Goal: Information Seeking & Learning: Learn about a topic

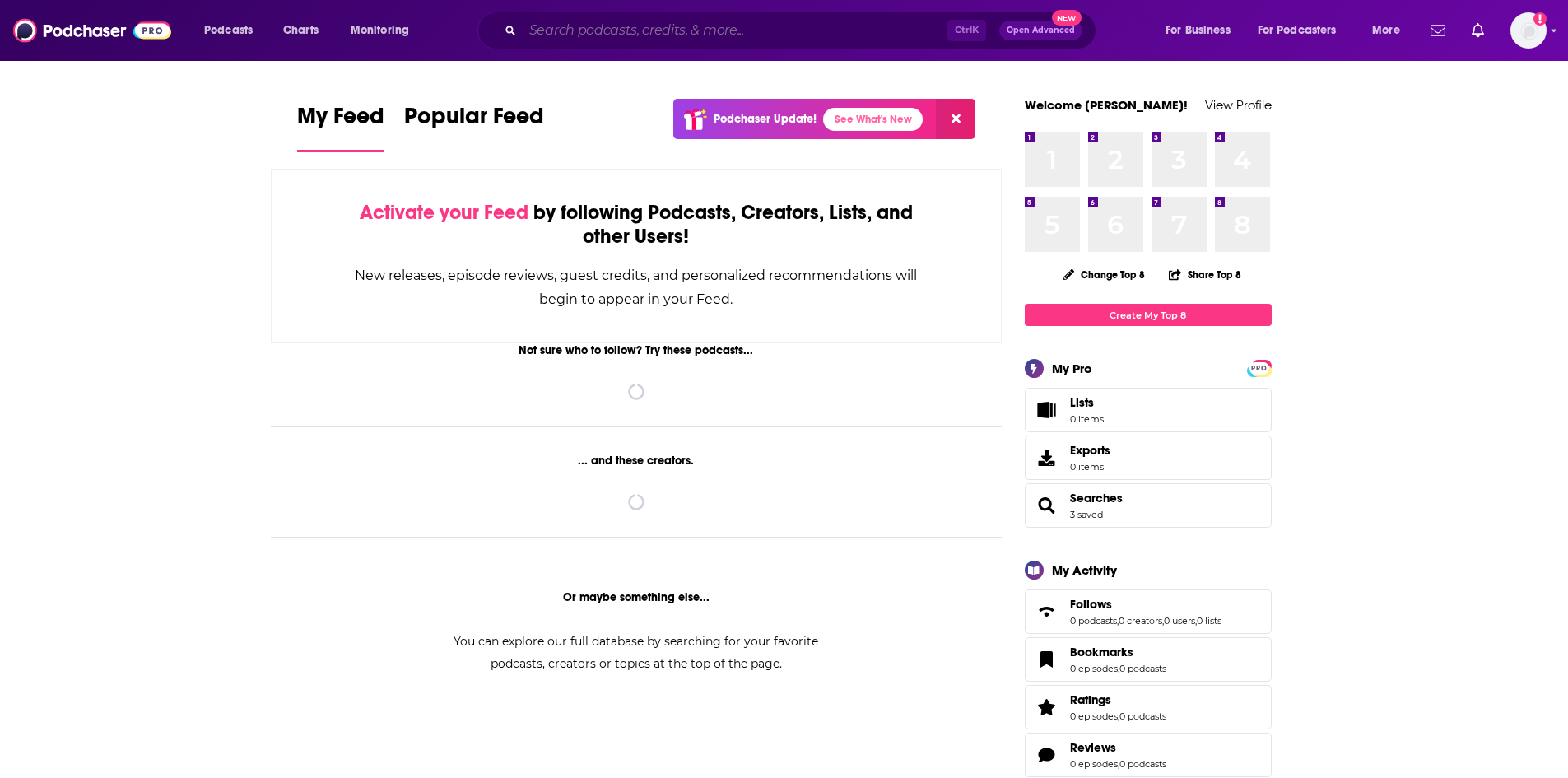
click at [616, 33] on input "Search podcasts, credits, & more..." at bounding box center [735, 30] width 424 height 26
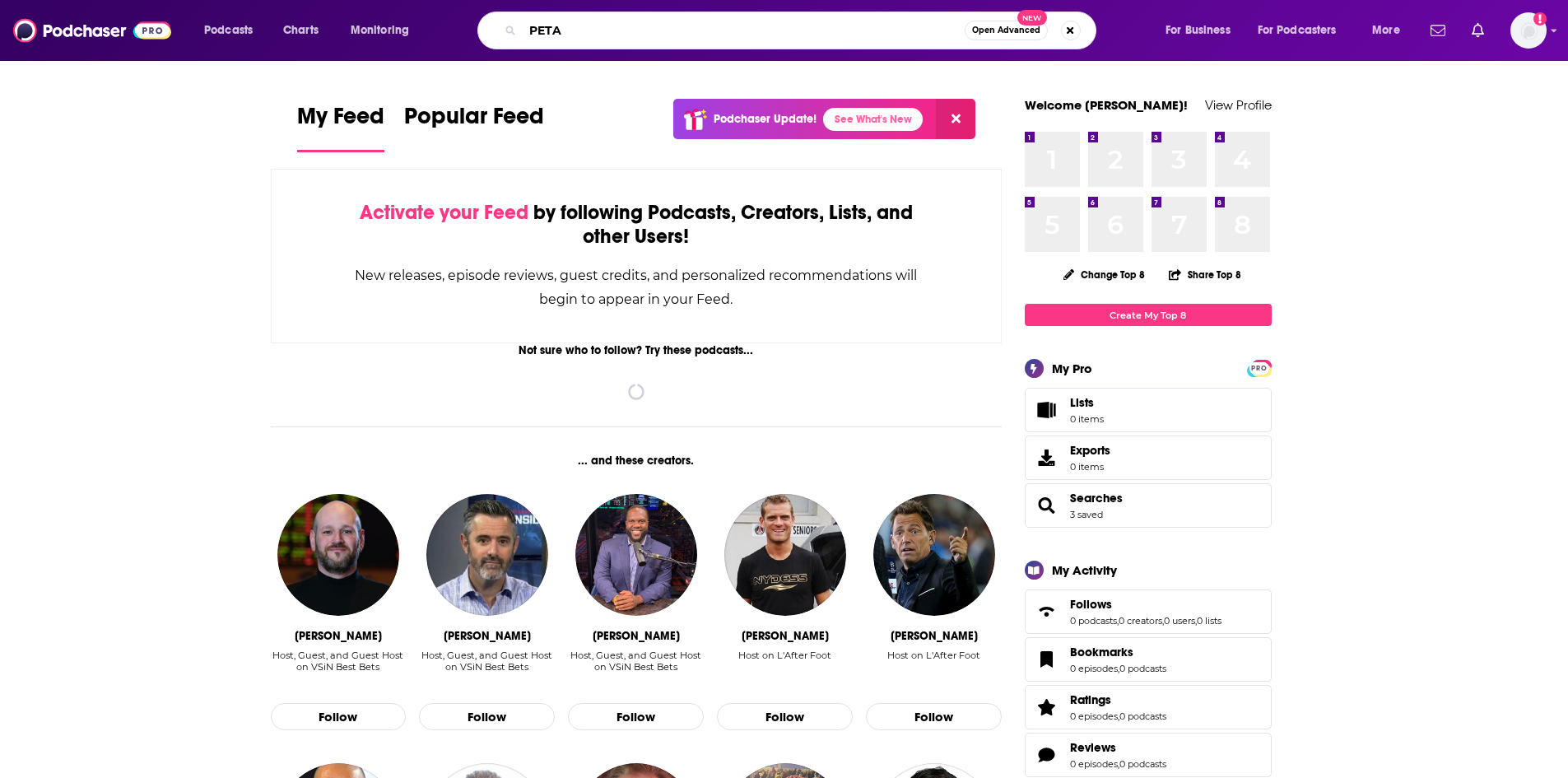
type input "PETA"
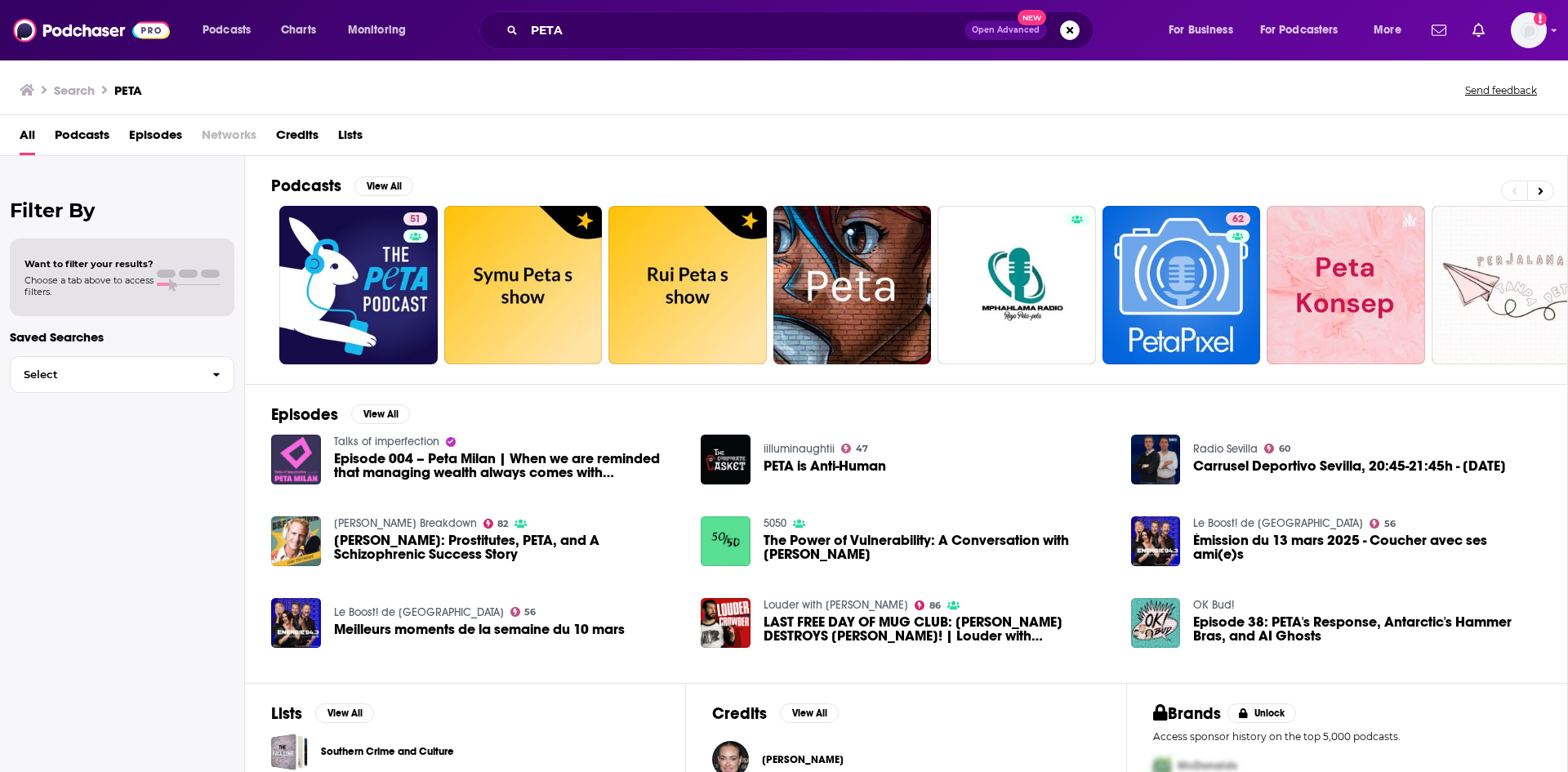
click at [167, 144] on span "Episodes" at bounding box center [155, 138] width 53 height 33
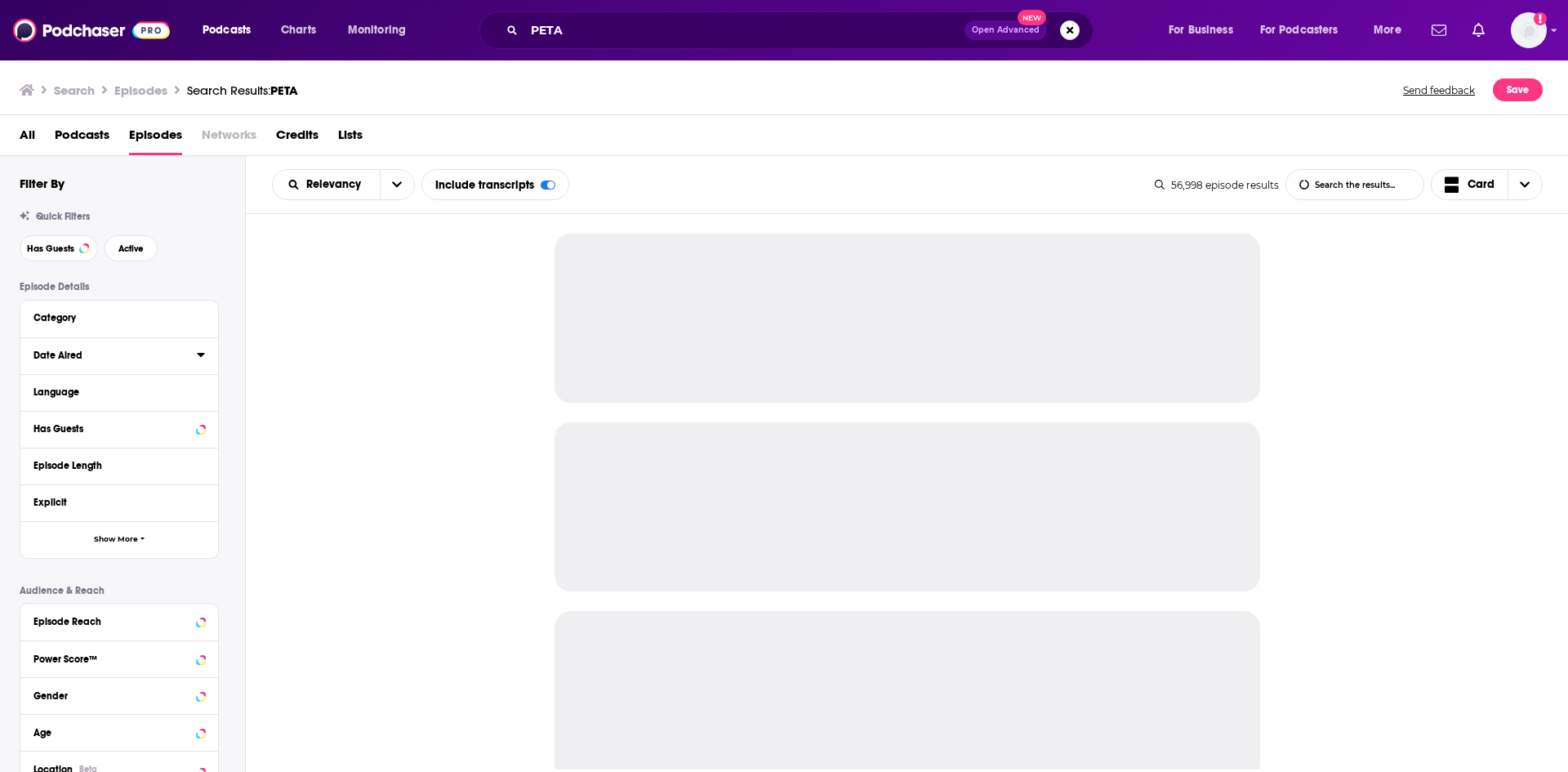
click at [204, 361] on icon at bounding box center [201, 355] width 8 height 13
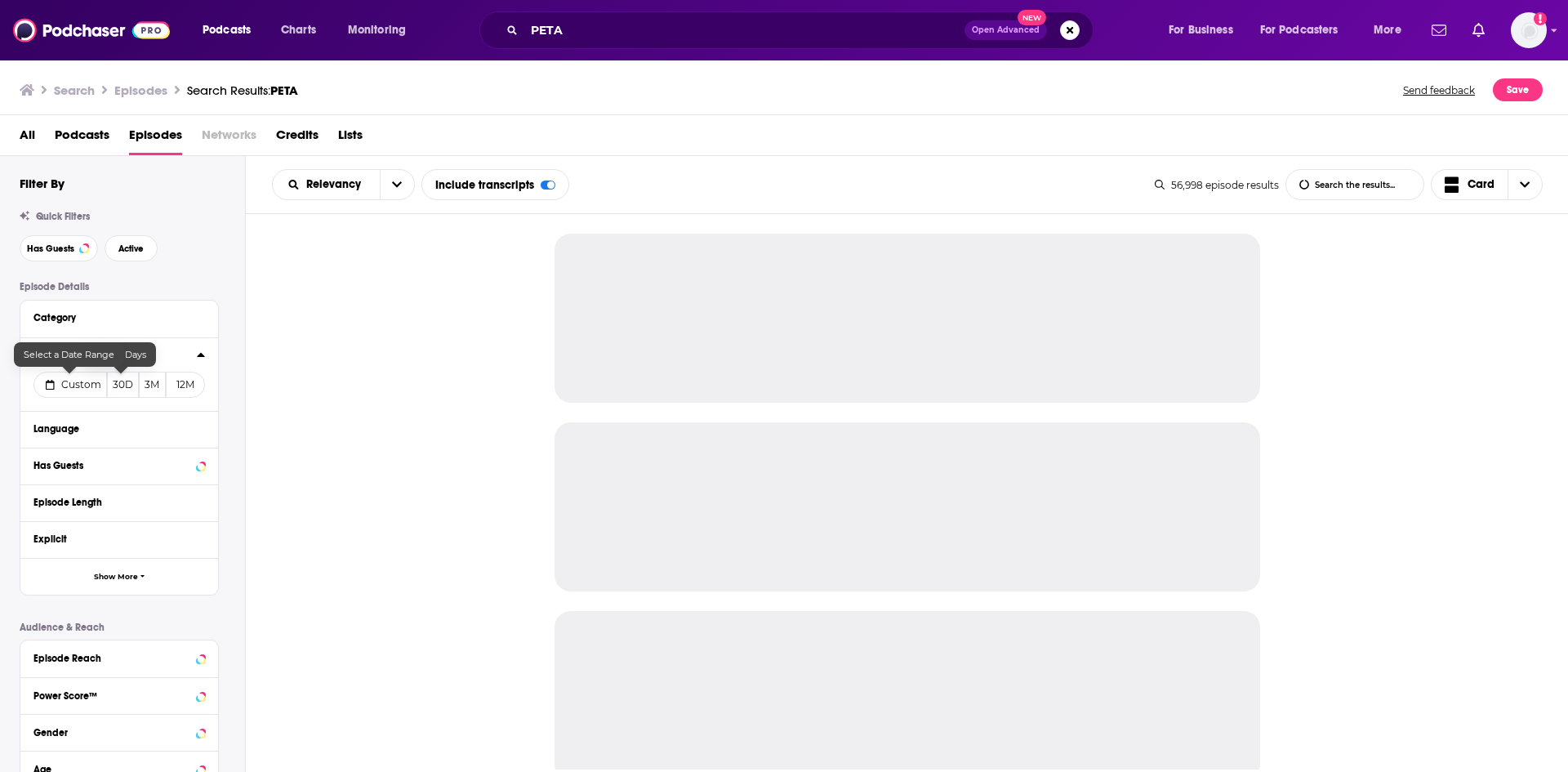
click at [74, 386] on span "Custom" at bounding box center [81, 384] width 40 height 13
select select "7"
select select "2025"
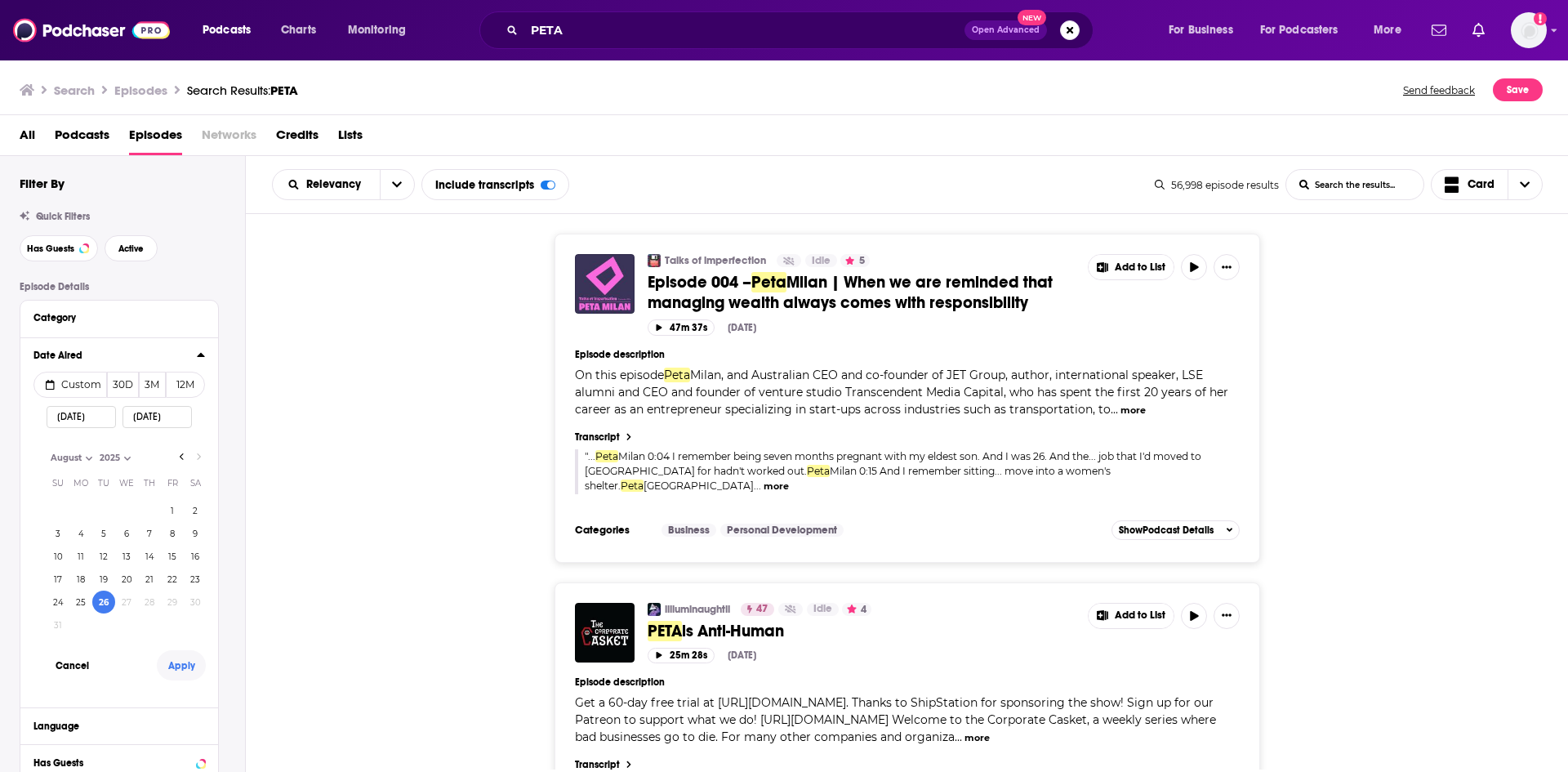
click at [177, 666] on button "Apply" at bounding box center [181, 666] width 49 height 30
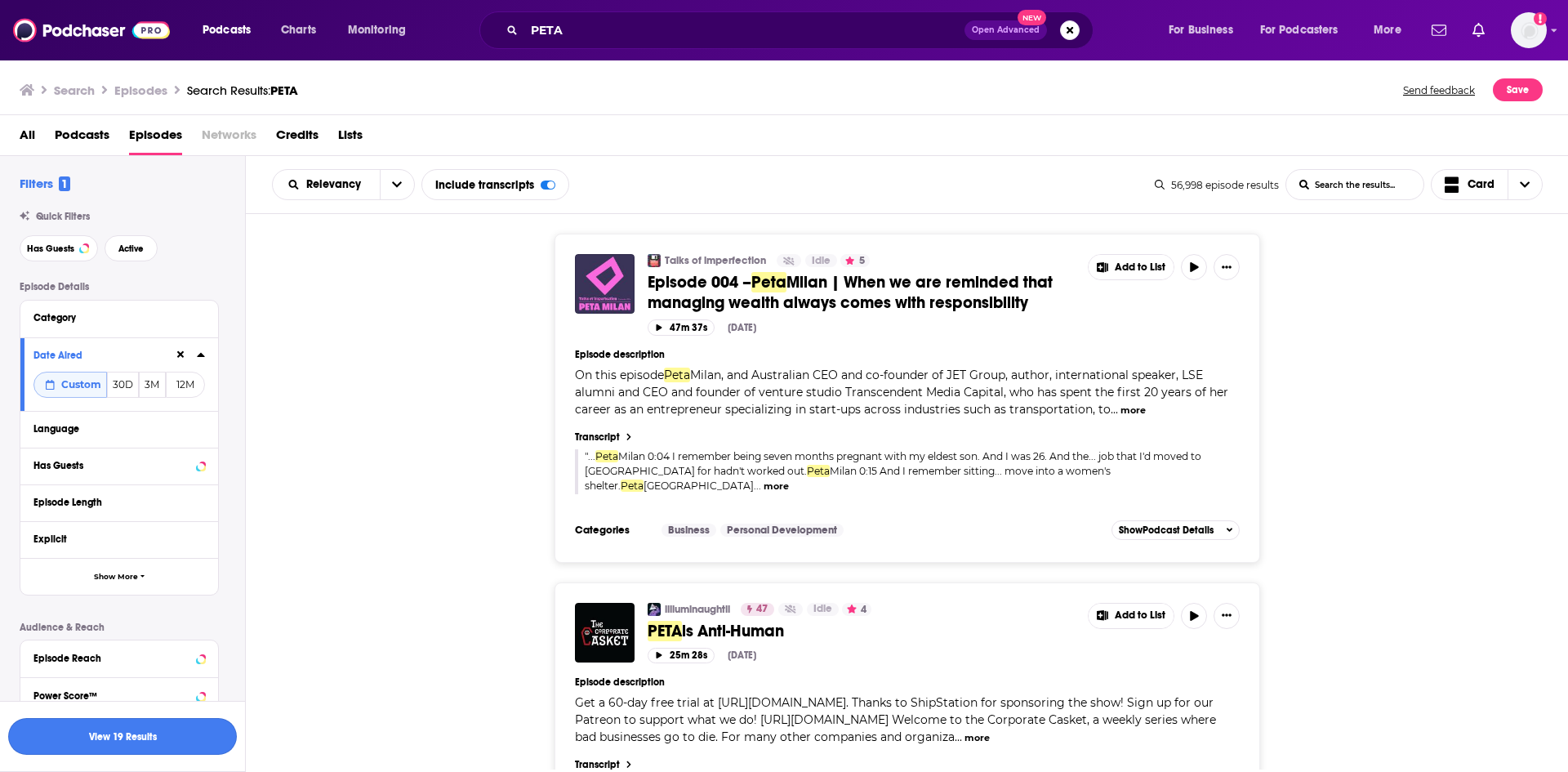
click at [203, 721] on button "View 19 Results" at bounding box center [122, 737] width 229 height 37
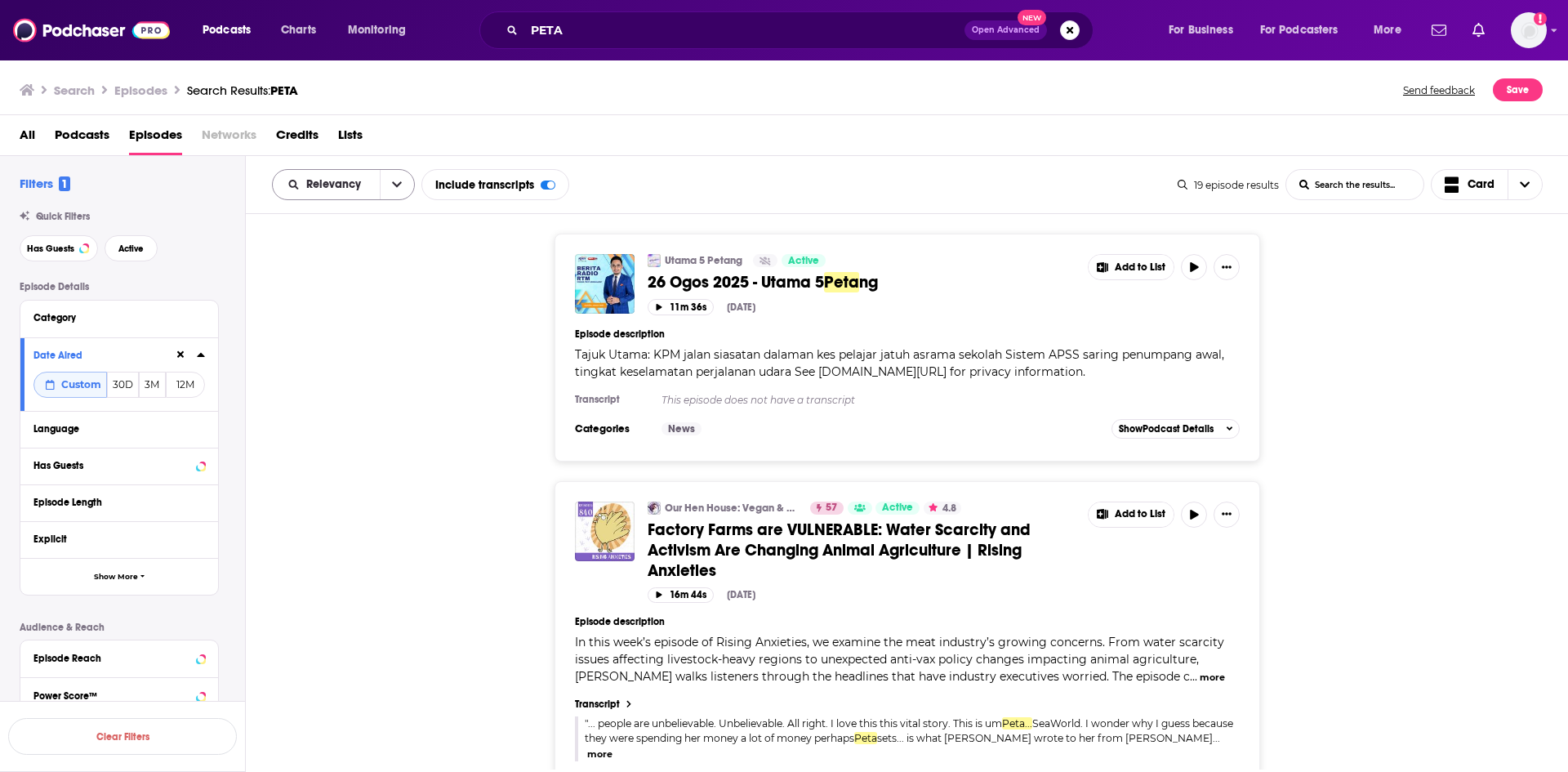
click at [395, 188] on icon "open menu" at bounding box center [397, 185] width 10 height 12
click at [359, 319] on span "Power Score" at bounding box center [353, 323] width 96 height 9
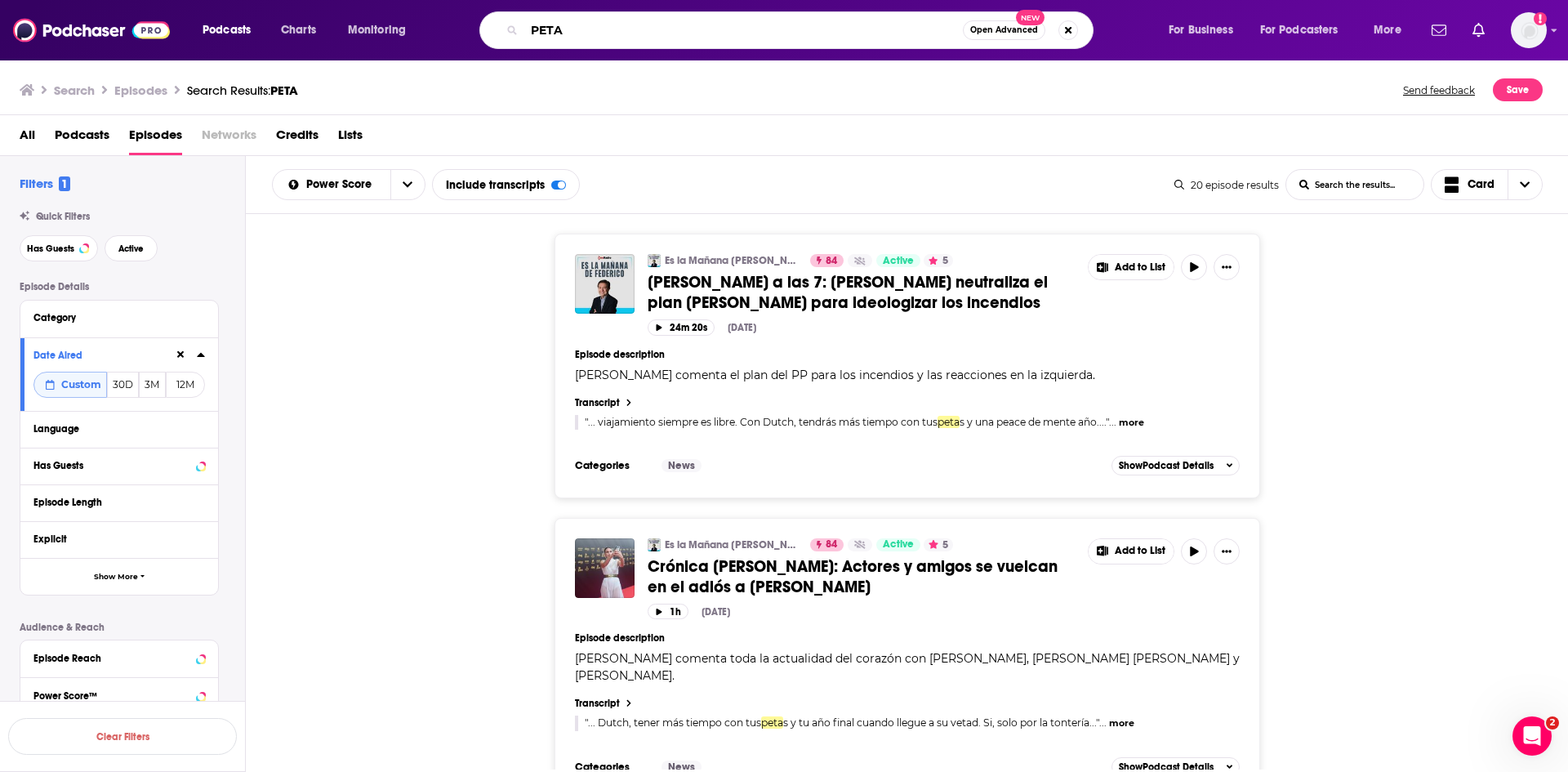
drag, startPoint x: 598, startPoint y: 29, endPoint x: 496, endPoint y: 29, distance: 102.0
click at [496, 29] on div "PETA Open Advanced New" at bounding box center [787, 30] width 614 height 38
